Goal: Check status: Check status

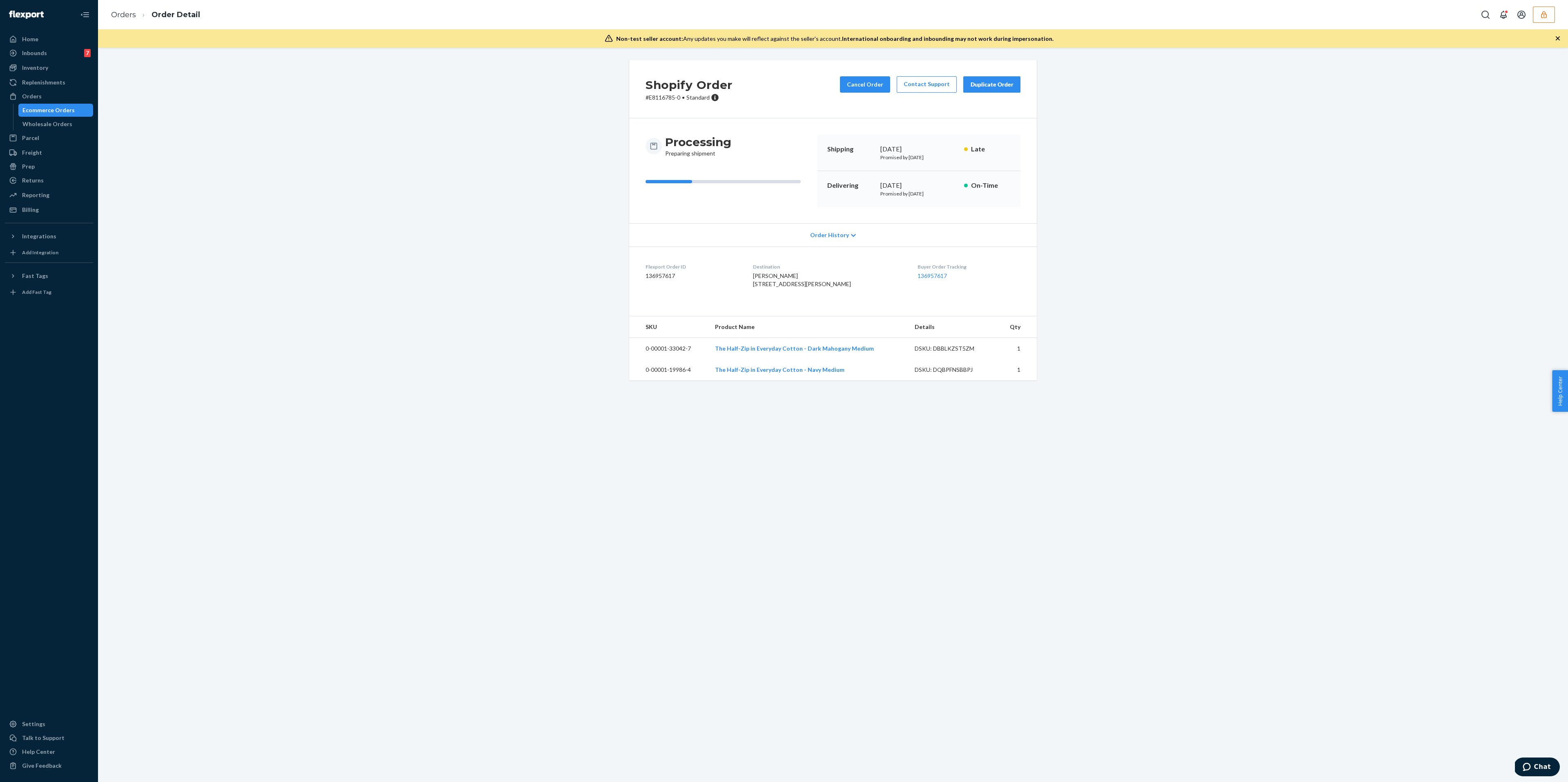
click at [1204, 97] on div "Shopify Order # E8116785-0 • Standard Cancel Order Contact Support Duplicate Or…" at bounding box center [833, 225] width 1458 height 330
click at [1541, 5] on div "Orders Order Detail" at bounding box center [833, 14] width 1470 height 29
click at [1540, 16] on icon "button" at bounding box center [1544, 15] width 8 height 8
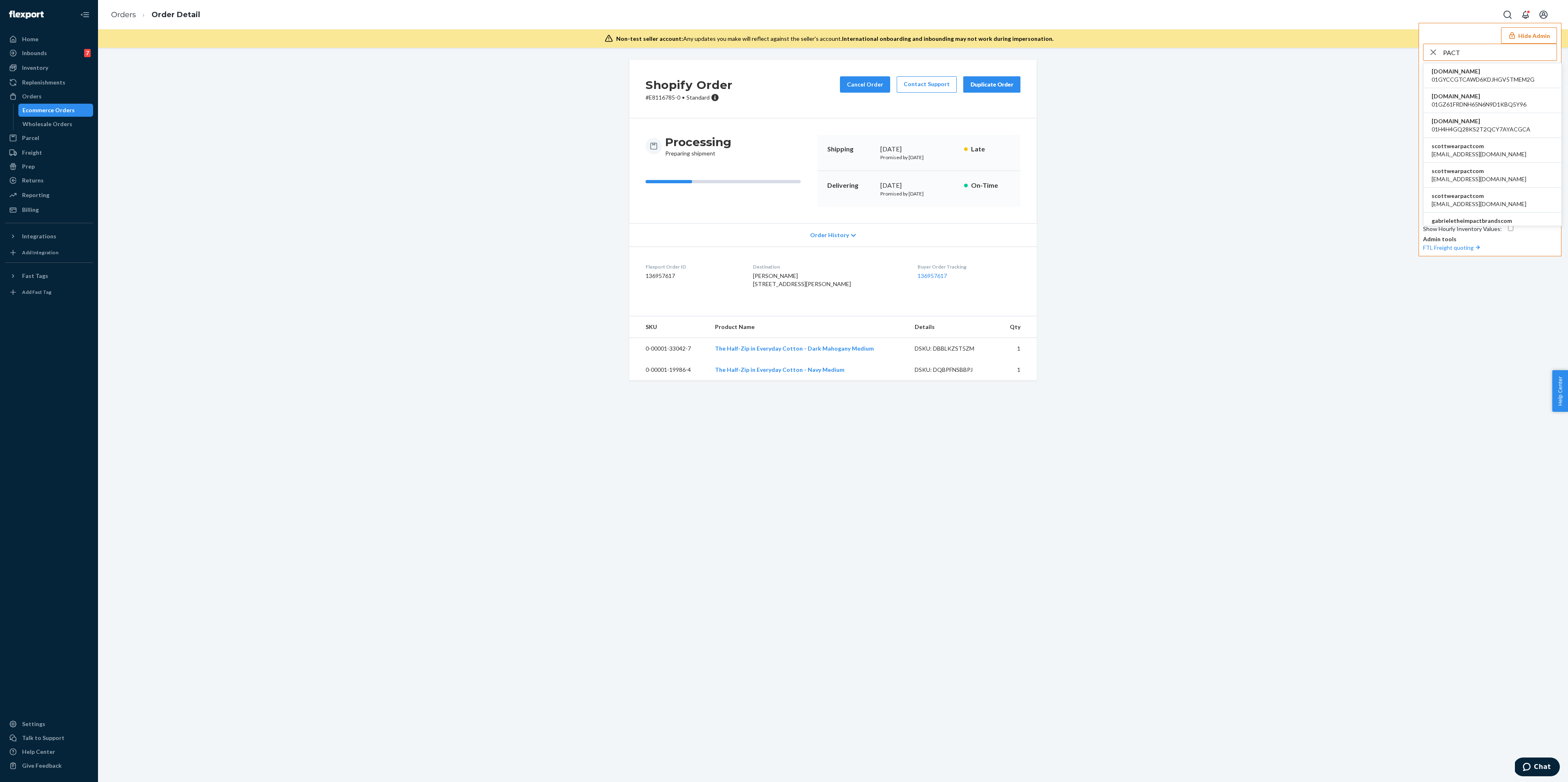
type input "PACT"
click at [1477, 151] on span "scottwearpactcom" at bounding box center [1479, 146] width 94 height 8
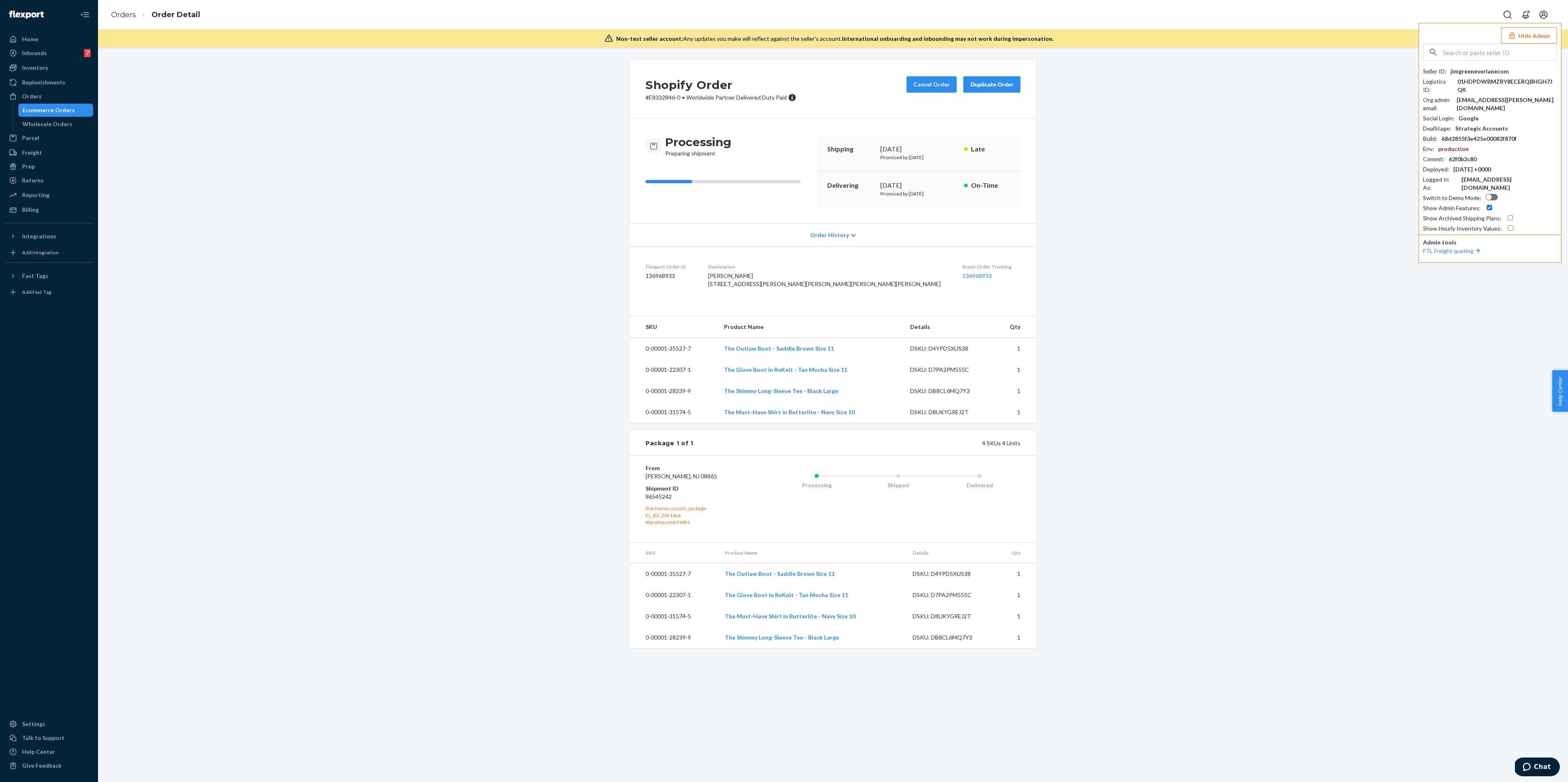
click at [1453, 50] on input "text" at bounding box center [1500, 52] width 114 height 16
click at [1466, 50] on input "text" at bounding box center [1500, 52] width 114 height 16
type input "p"
type input "scottwear"
click at [1491, 81] on li "scottwearpactcom [EMAIL_ADDRESS][DOMAIN_NAME]" at bounding box center [1493, 75] width 138 height 25
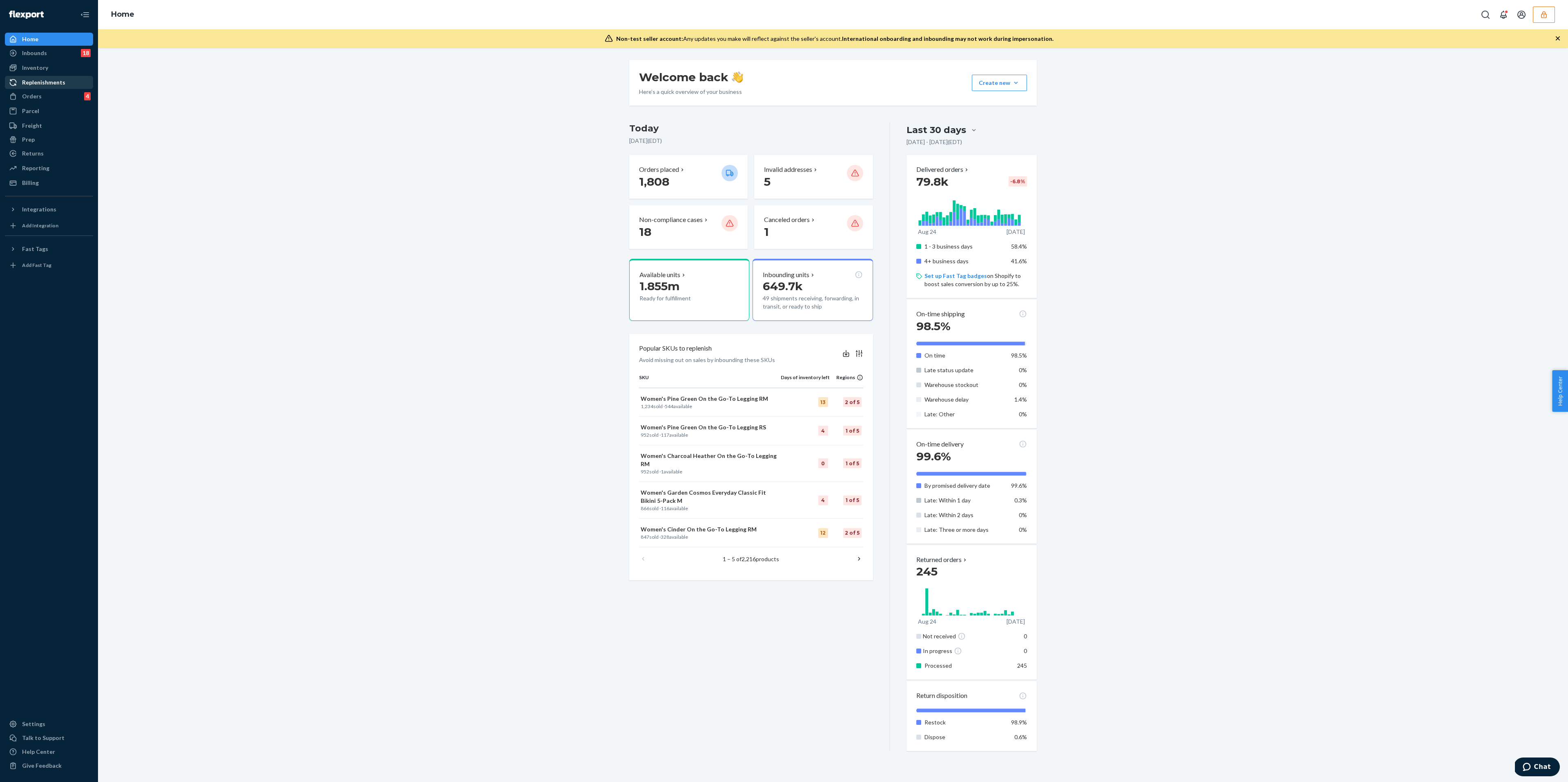
click at [42, 82] on div "Replenishments" at bounding box center [43, 83] width 43 height 8
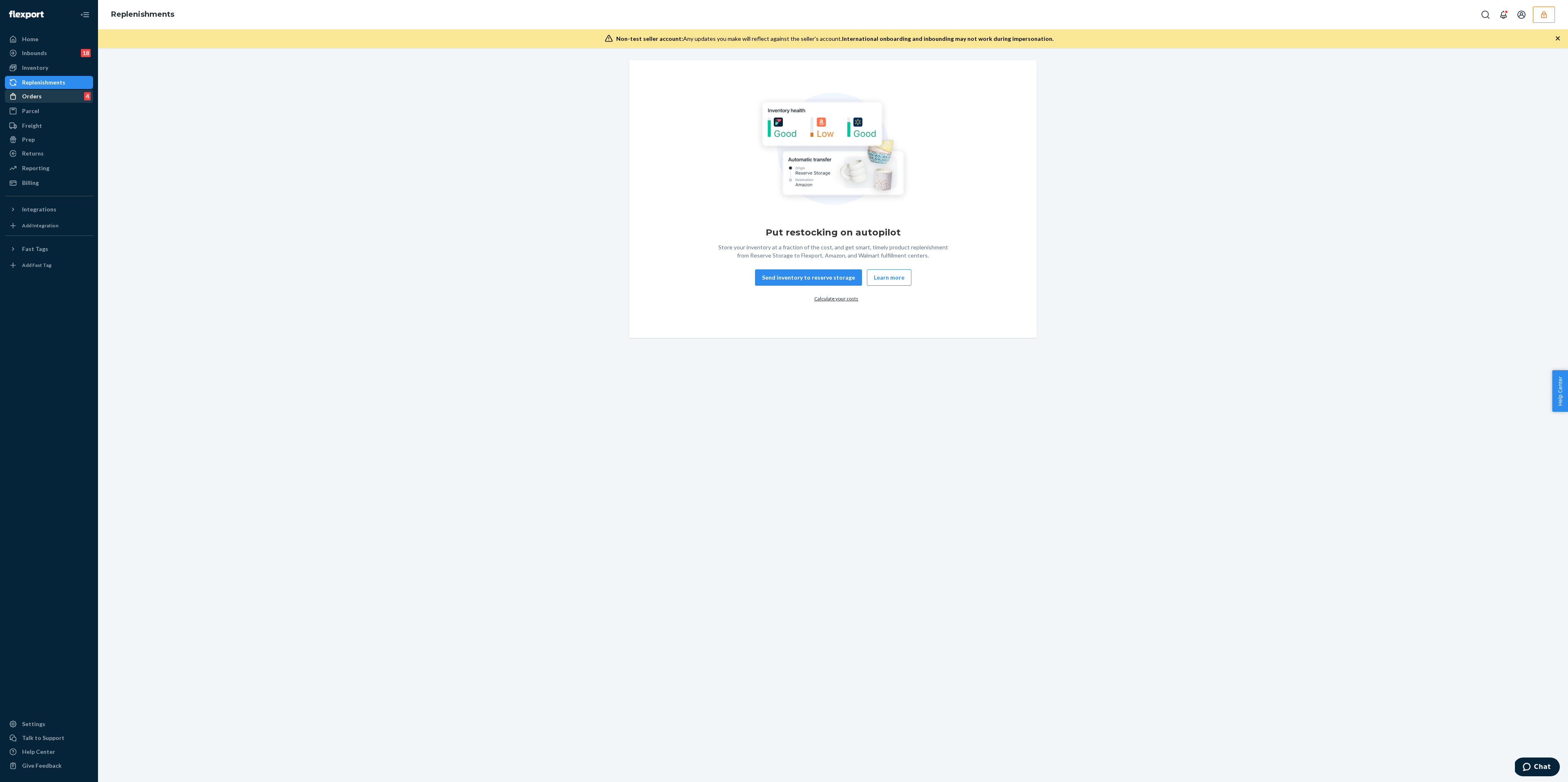
click at [61, 94] on div "Orders 4" at bounding box center [49, 96] width 86 height 12
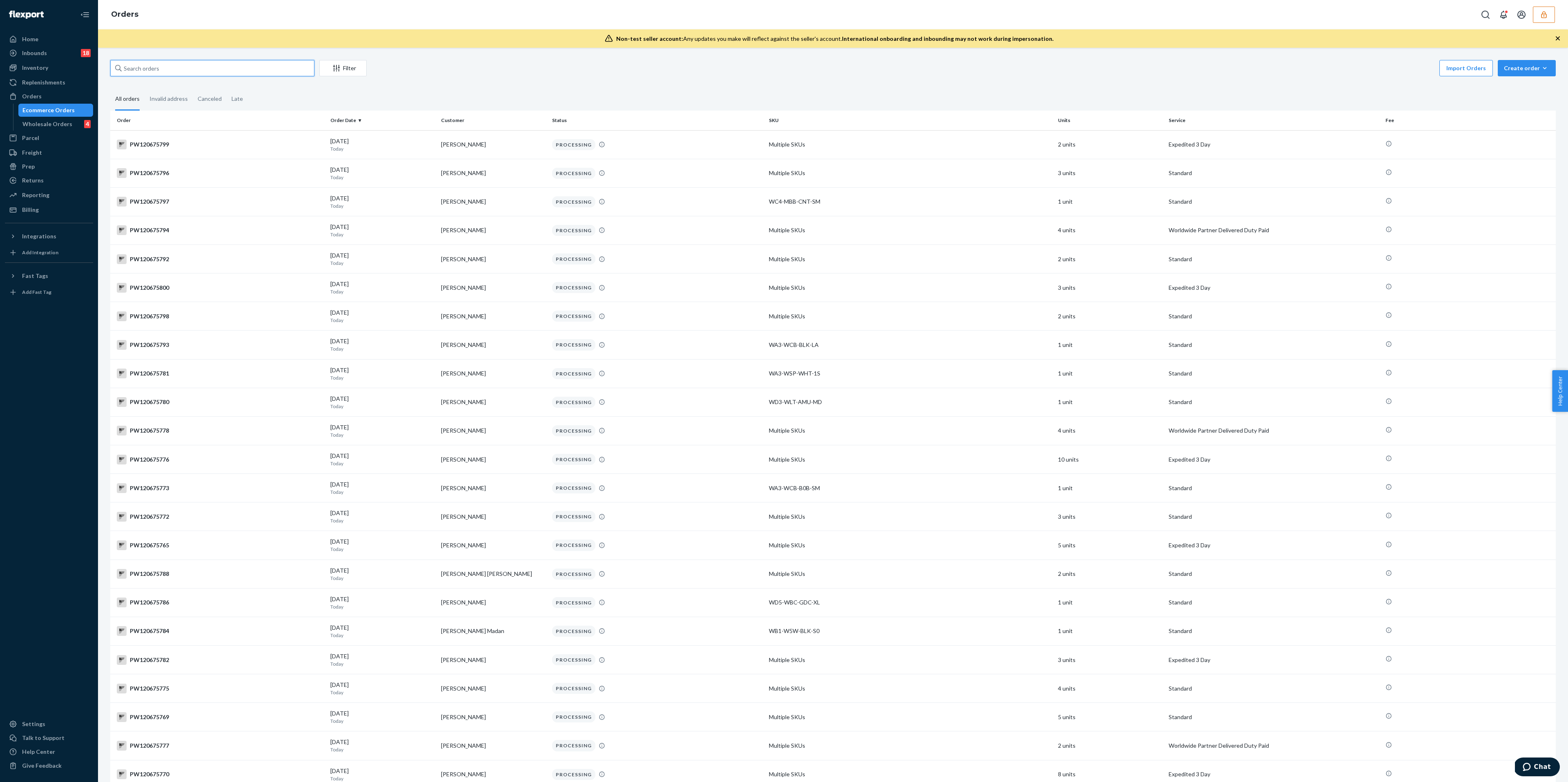
click at [155, 74] on input "text" at bounding box center [212, 68] width 204 height 16
paste input "PW120656342"
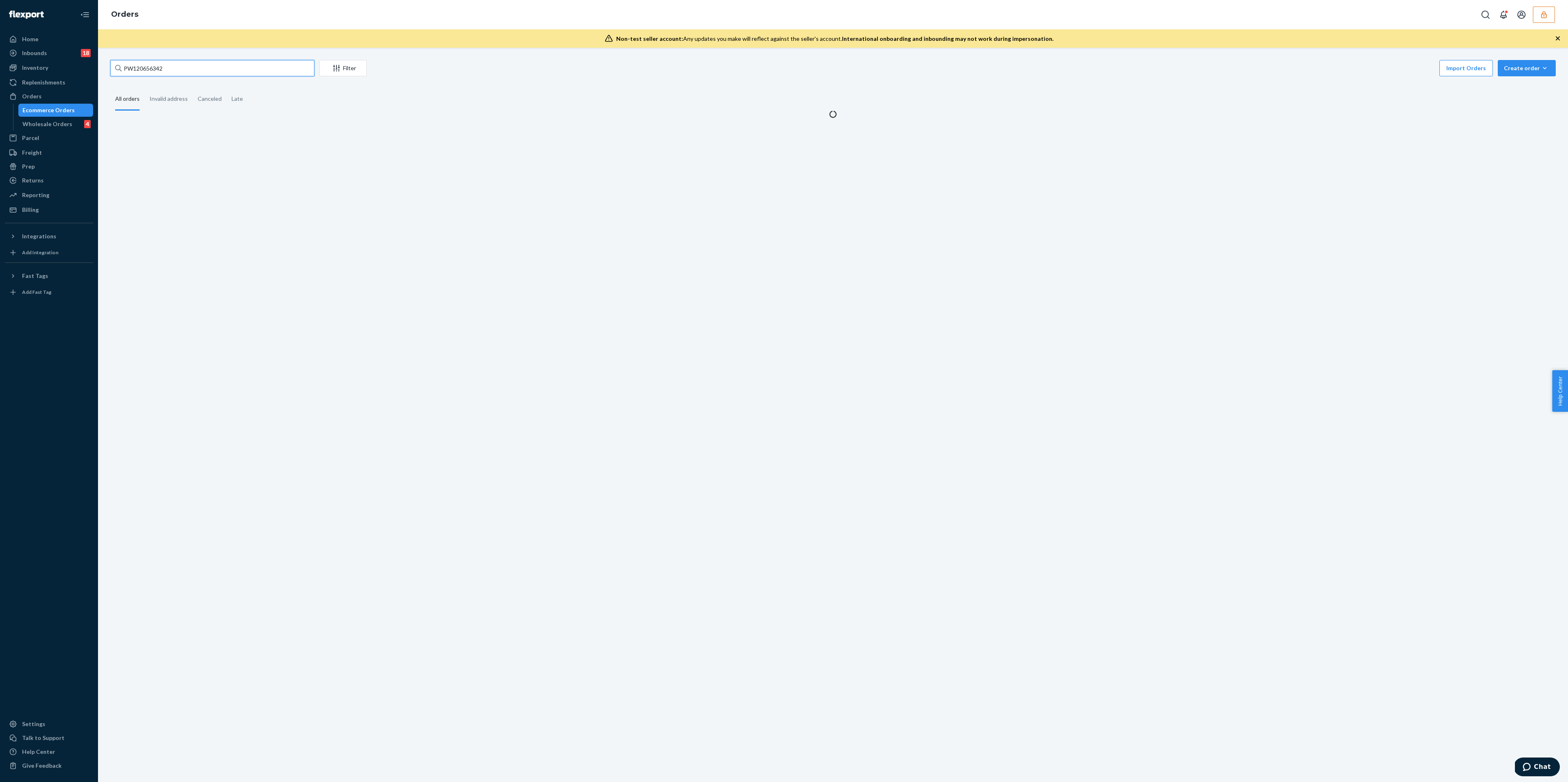
type input "PW120656342"
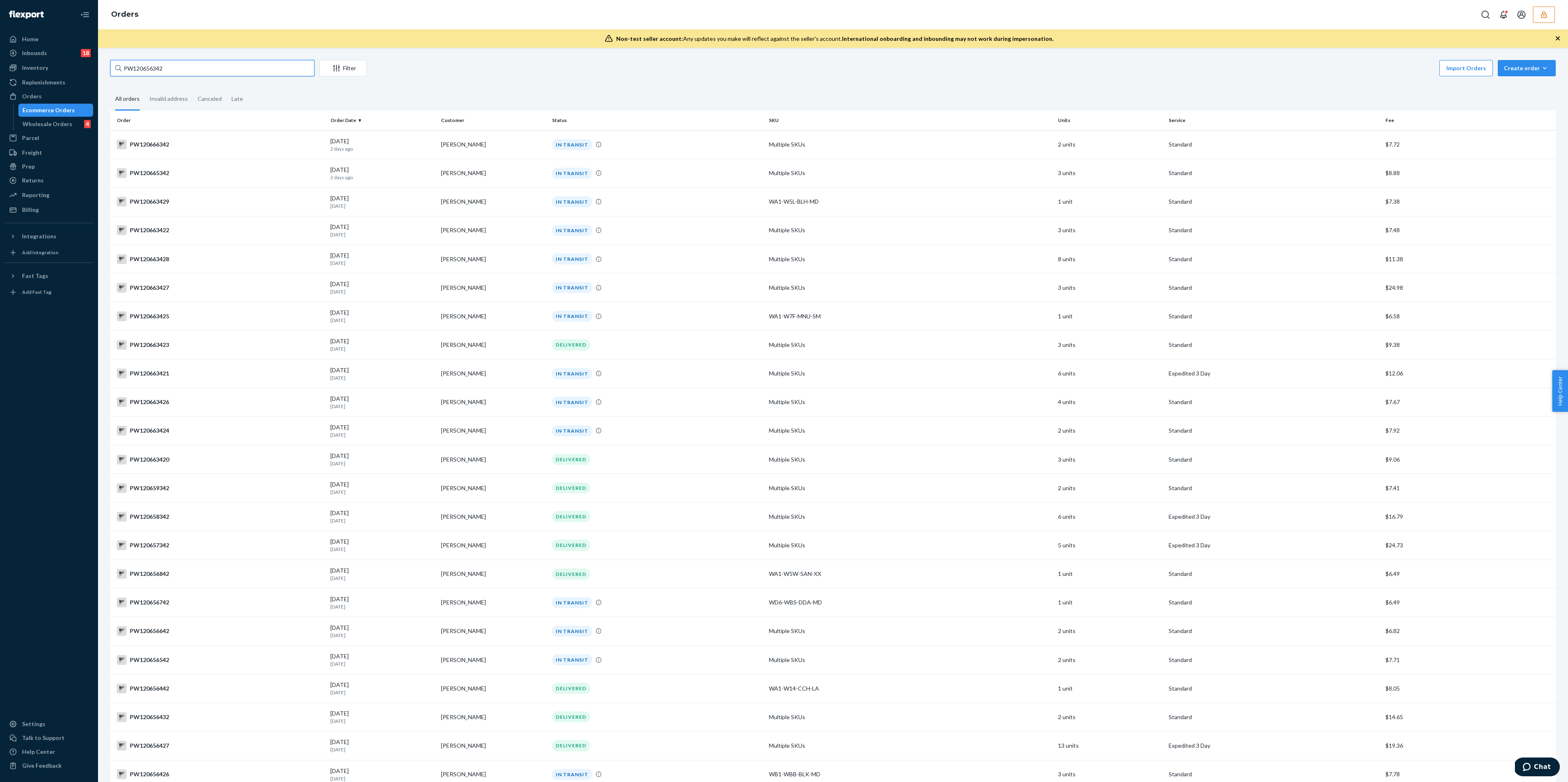
click at [257, 69] on input "PW120656342" at bounding box center [212, 68] width 204 height 16
click at [80, 125] on div "Wholesale Orders 4" at bounding box center [55, 124] width 73 height 12
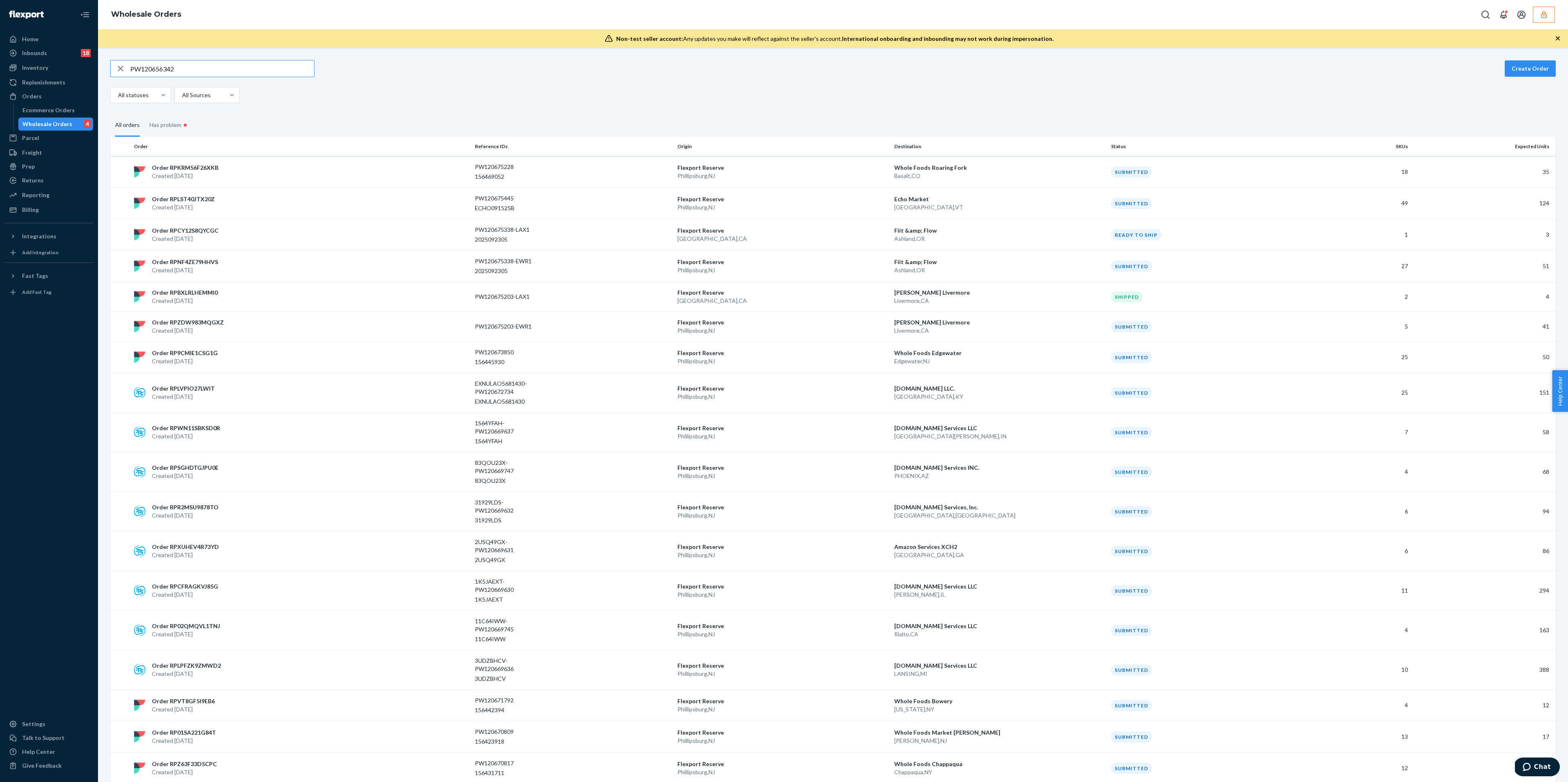
type input "PW120656342"
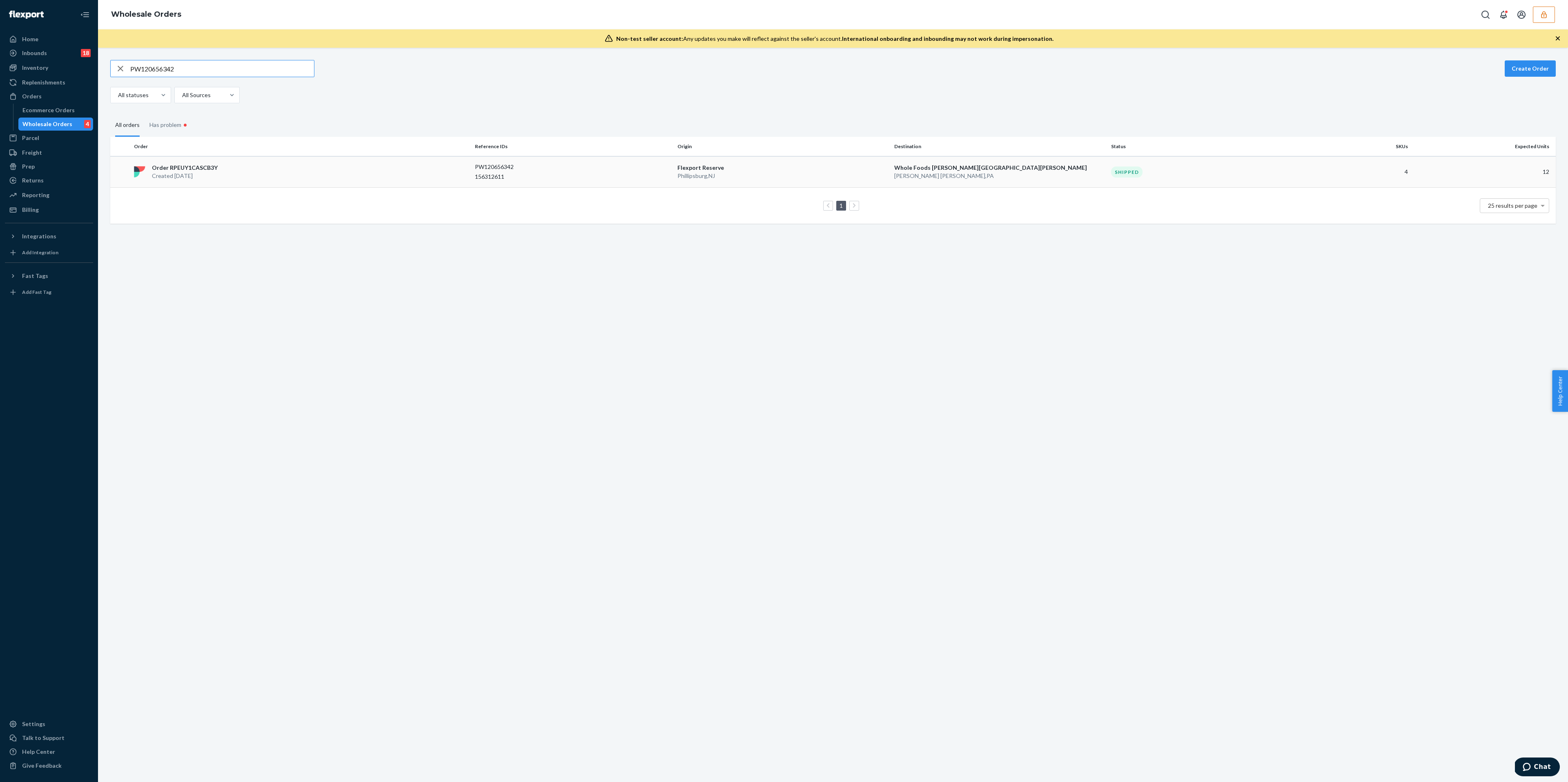
click at [340, 168] on div "Order RPEUY1CASCB3Y Created Sep 18, 2025" at bounding box center [301, 172] width 341 height 16
